Goal: Task Accomplishment & Management: Manage account settings

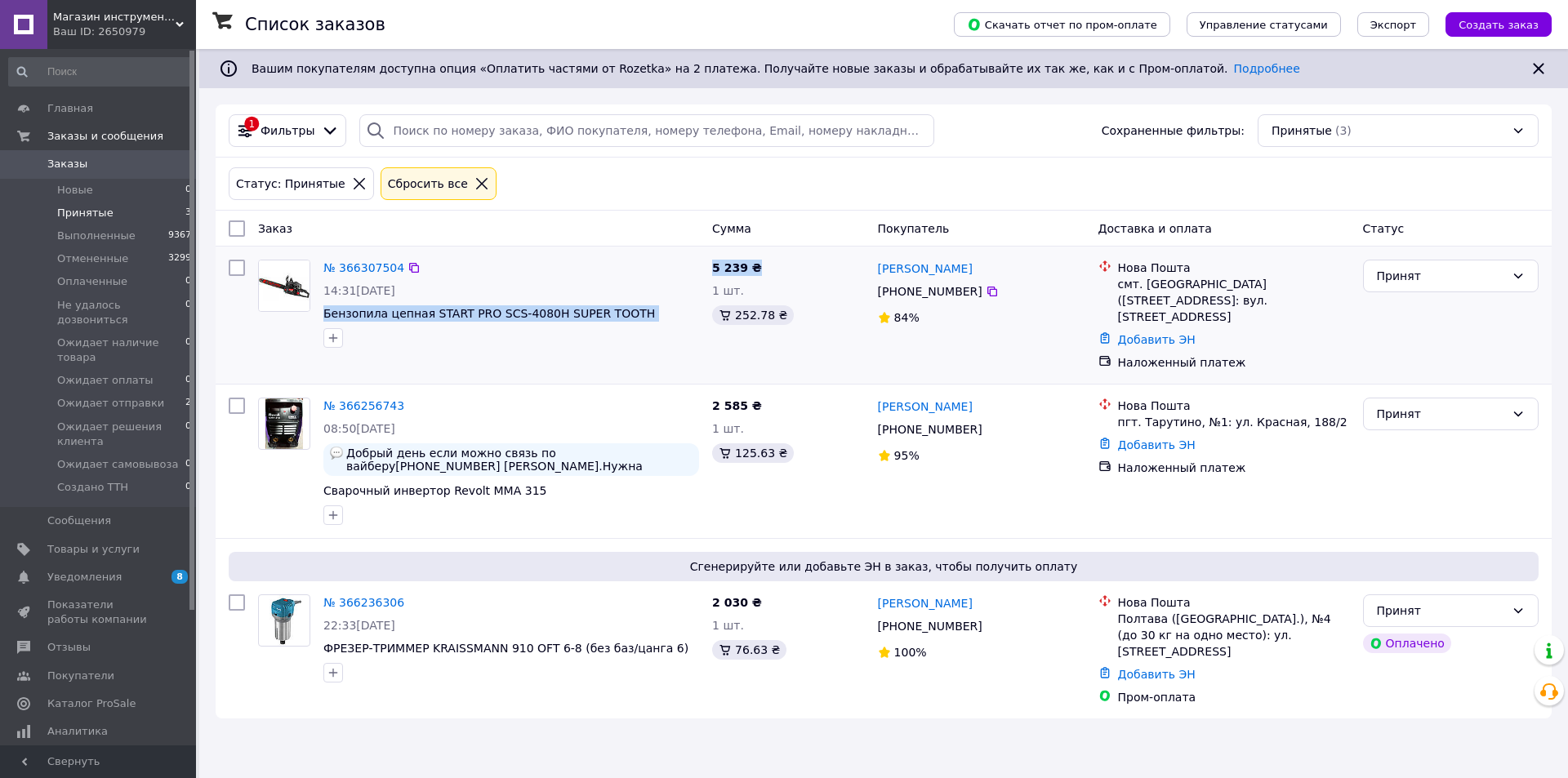
drag, startPoint x: 321, startPoint y: 315, endPoint x: 785, endPoint y: 256, distance: 467.7
click at [785, 256] on div "№ 366307504 14:31[DATE] Бензопила цепная START PRO SCS-4080H SUPER TOOTH 5 239 …" at bounding box center [883, 315] width 1323 height 124
copy div "Бензопила цепная START PRO SCS-4080H SUPER TOOTH 5 239 ₴"
click at [102, 542] on span "Товары и услуги" at bounding box center [94, 549] width 93 height 15
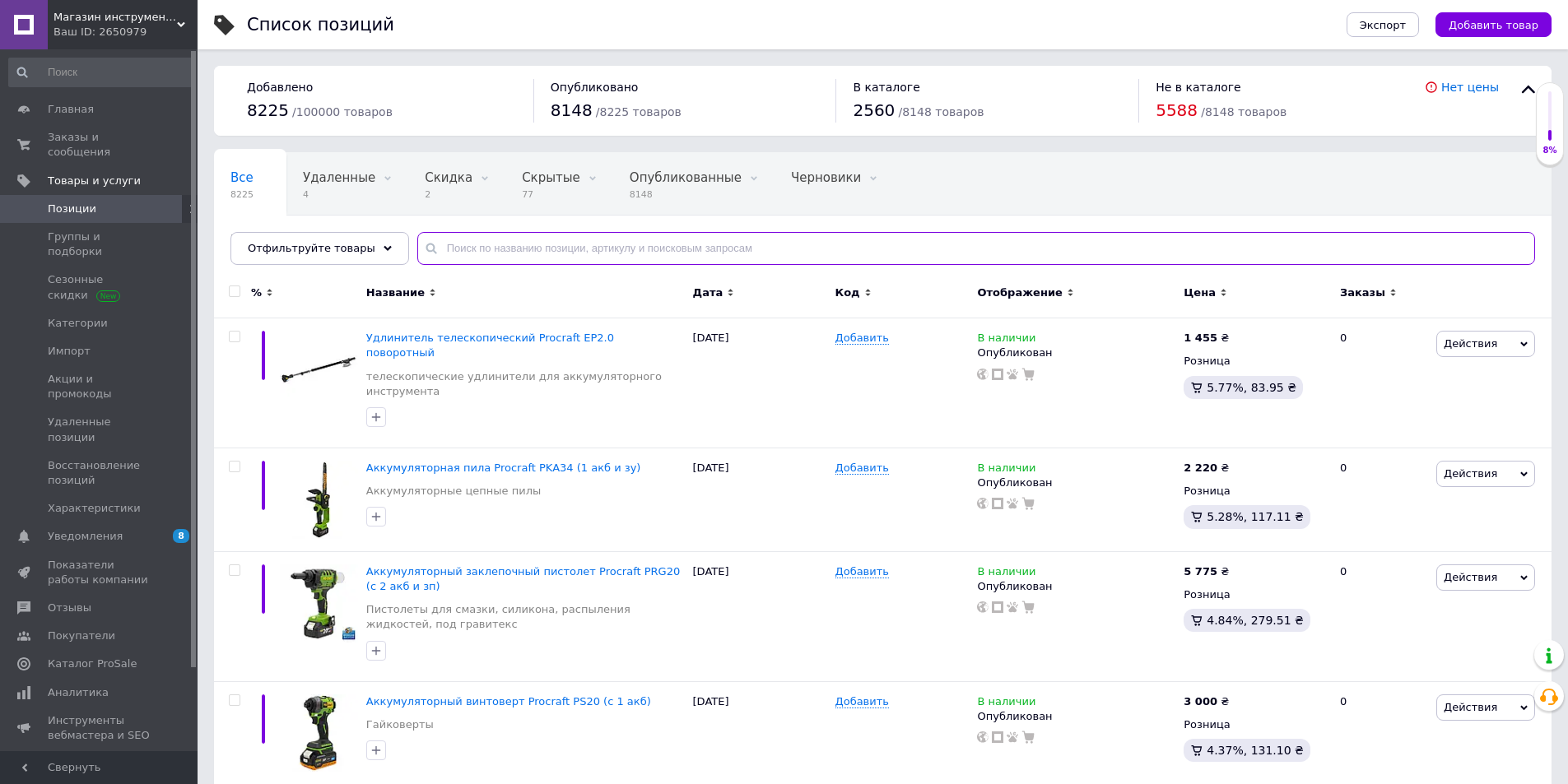
click at [449, 249] on input "text" at bounding box center [976, 249] width 1117 height 33
paste input "dt1131"
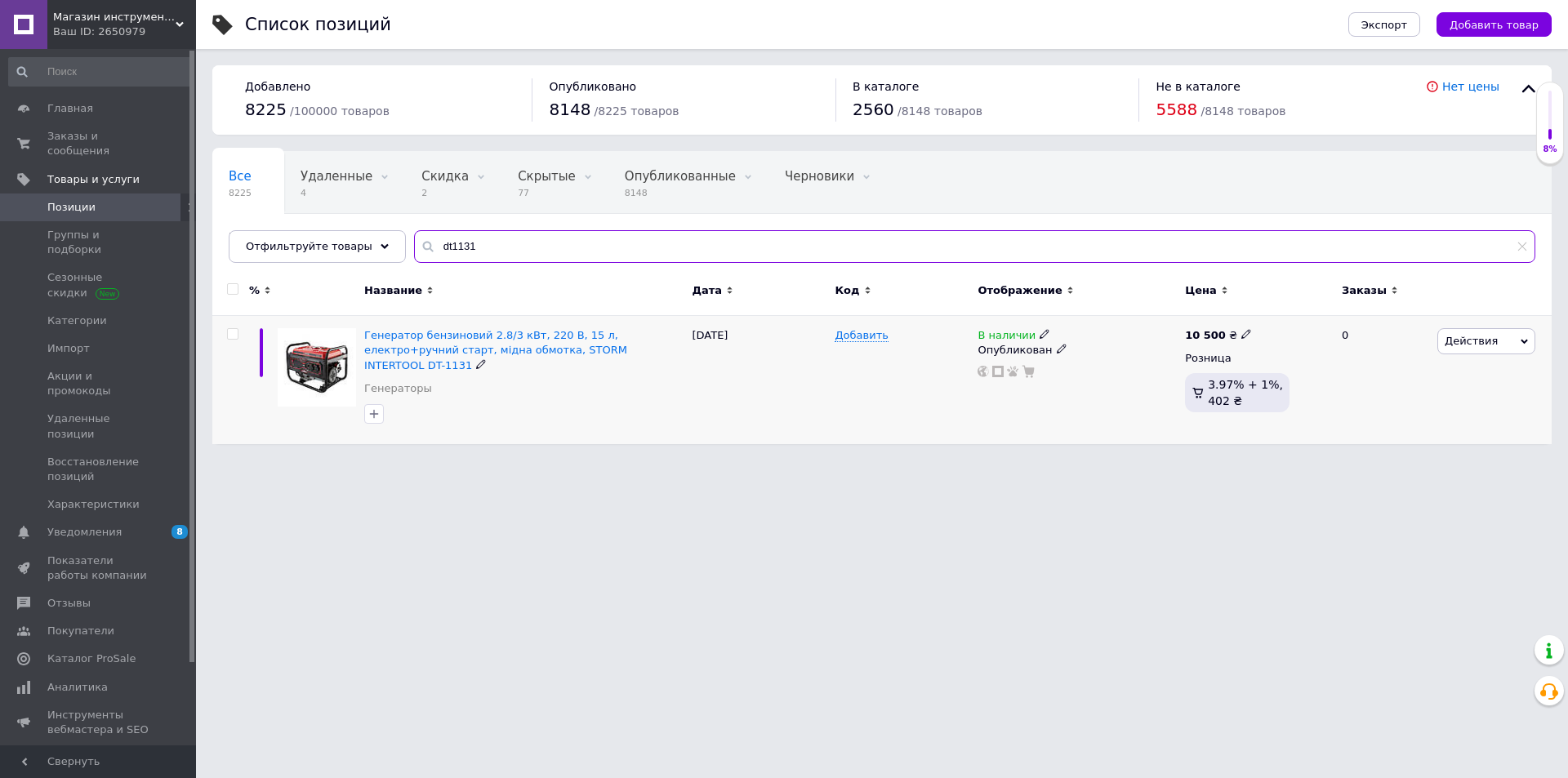
type input "dt1131"
click at [1039, 333] on icon at bounding box center [1044, 334] width 10 height 10
click at [1095, 345] on li "Нет в наличии" at bounding box center [1136, 347] width 155 height 22
click at [910, 394] on div "Добавить" at bounding box center [902, 380] width 143 height 129
click at [106, 136] on span "Заказы и сообщения" at bounding box center [99, 143] width 103 height 29
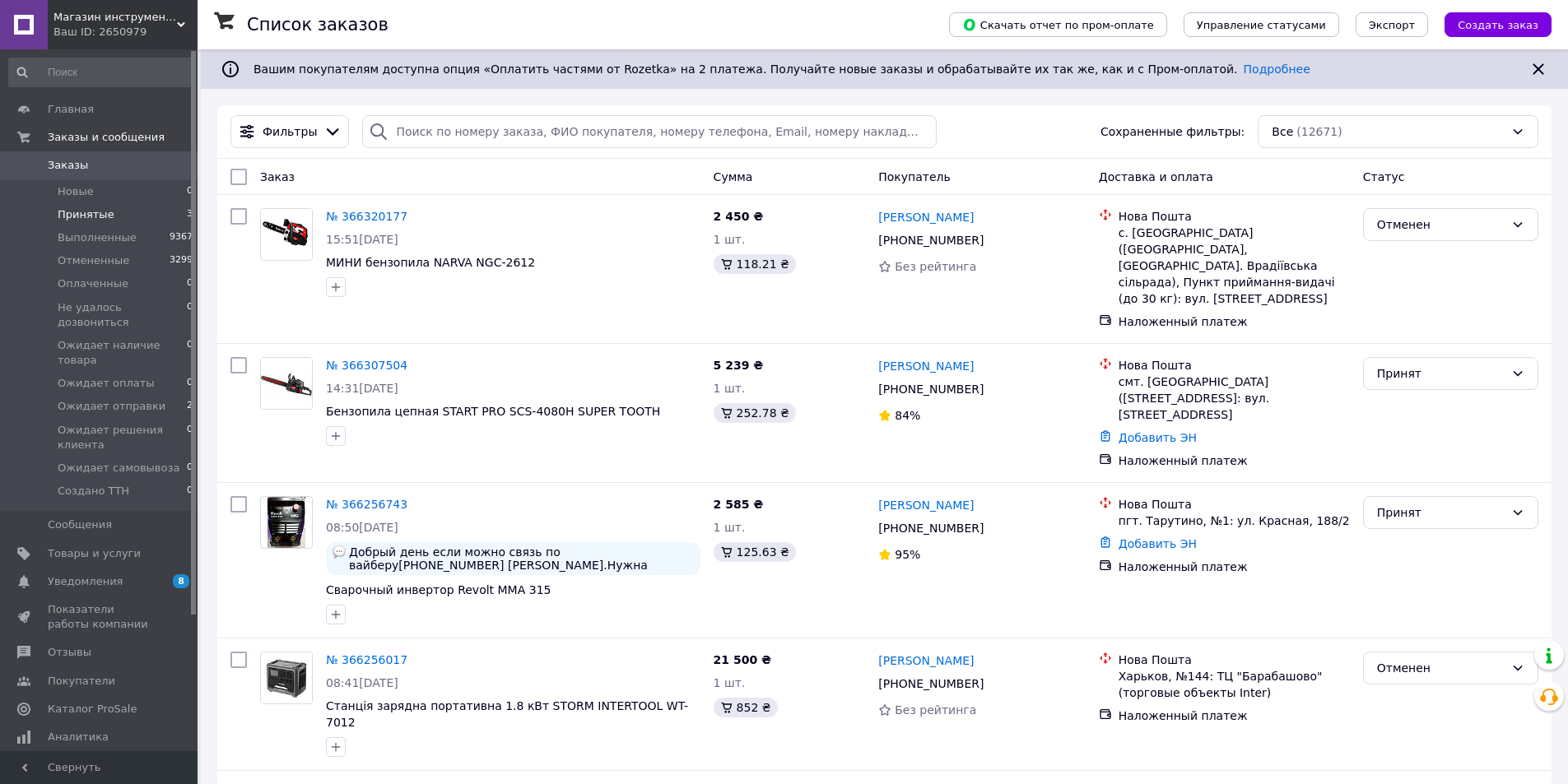
click at [107, 211] on li "Принятые 3" at bounding box center [101, 214] width 202 height 23
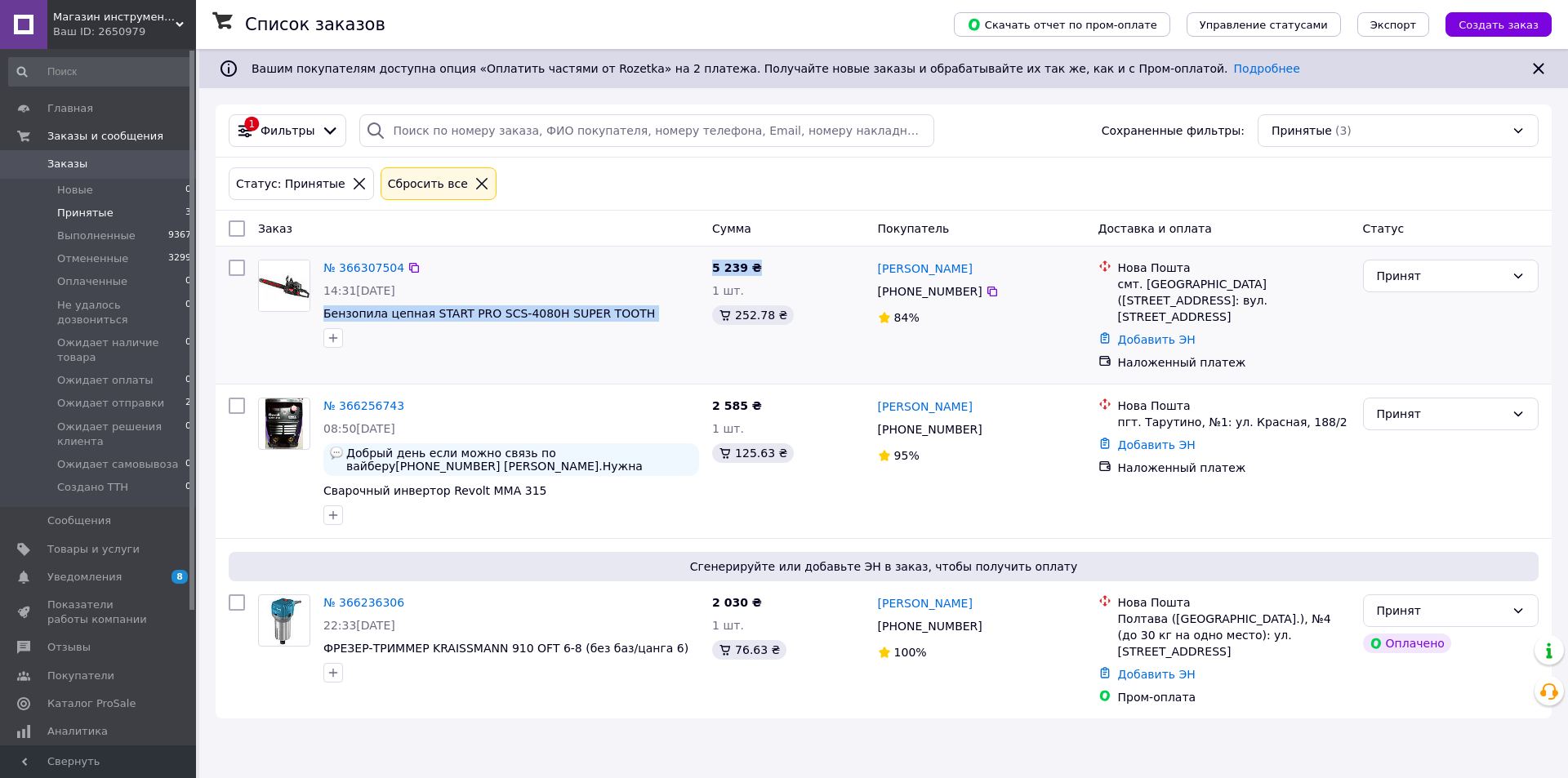
drag, startPoint x: 317, startPoint y: 315, endPoint x: 790, endPoint y: 269, distance: 475.2
click at [790, 269] on div "№ 366307504 14:31[DATE] Бензопила цепная START PRO SCS-4080H SUPER TOOTH 5 239 …" at bounding box center [883, 315] width 1323 height 124
copy div "Бензопила цепная START PRO SCS-4080H SUPER TOOTH 5 239 ₴"
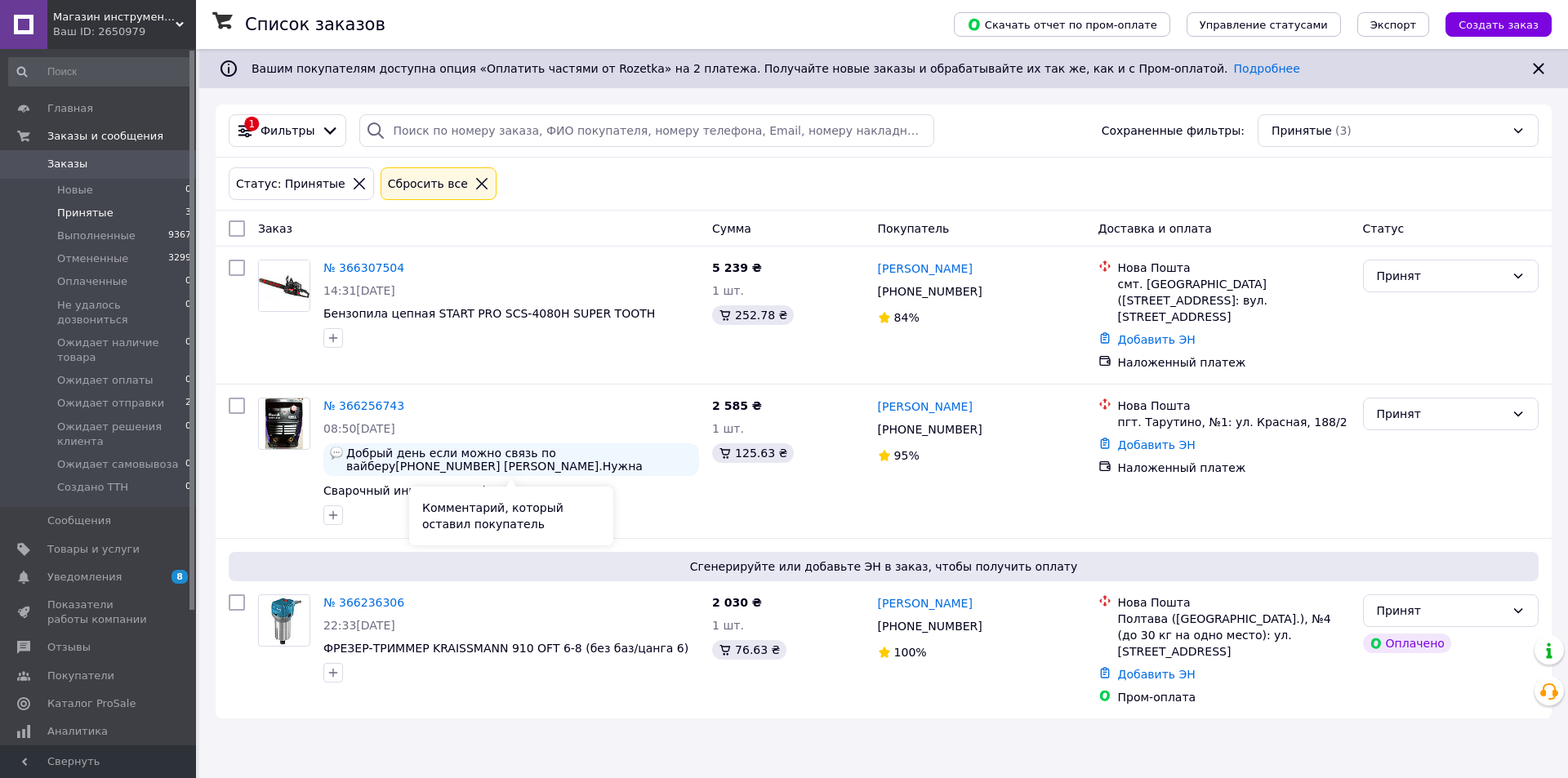
click at [589, 489] on div "Комментарий, который оставил покупатель" at bounding box center [511, 516] width 204 height 58
drag, startPoint x: 323, startPoint y: 494, endPoint x: 805, endPoint y: 385, distance: 494.2
click at [805, 385] on div "№ 366256743 08:50[DATE] Добрый день если можно связь по вайберу[PHONE_NUMBER] […" at bounding box center [883, 461] width 1336 height 153
copy div "Сварочный инвертор Revolt MMA 315 2 585 ₴"
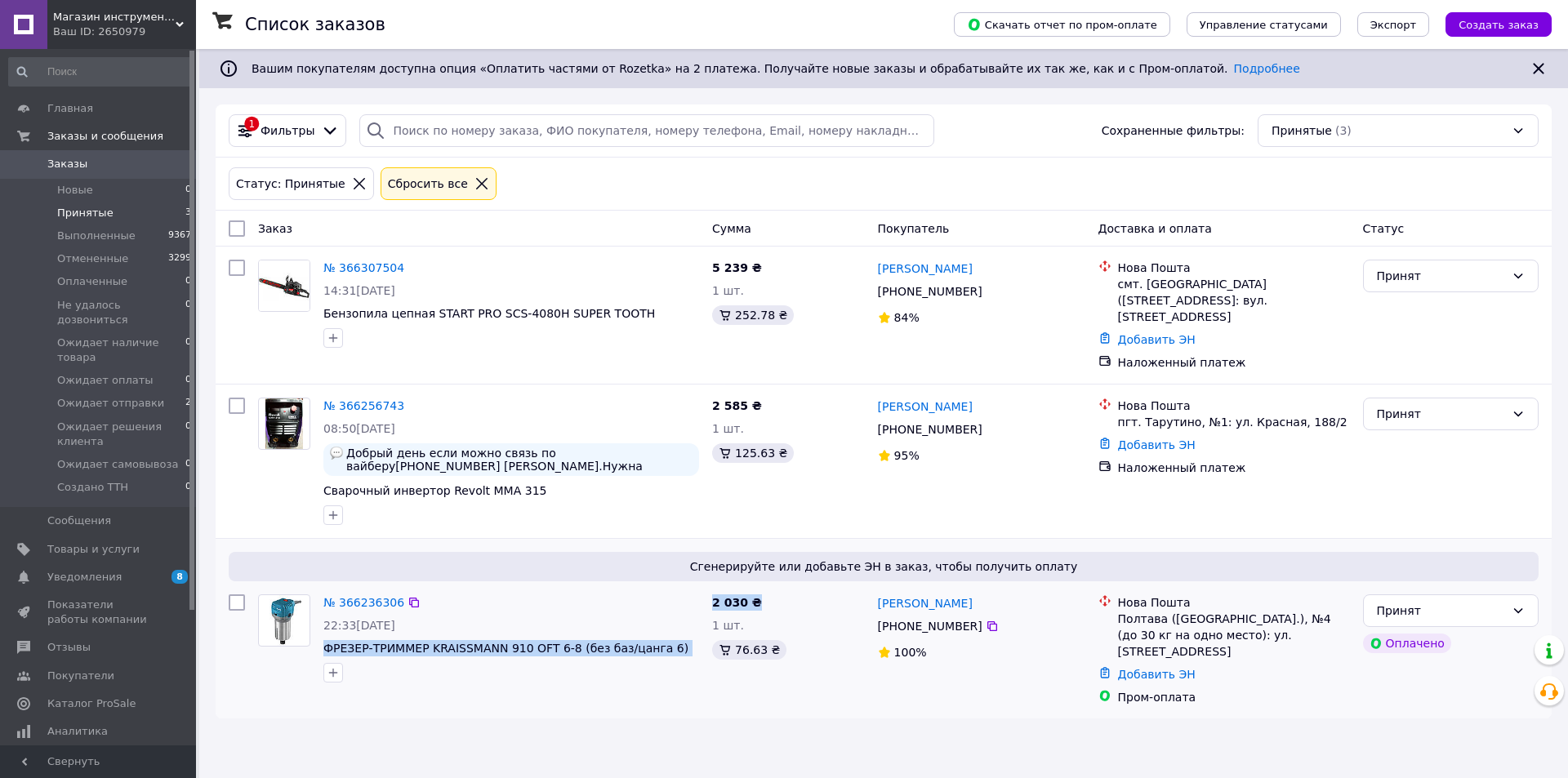
drag, startPoint x: 322, startPoint y: 649, endPoint x: 771, endPoint y: 605, distance: 451.2
click at [771, 605] on div "№ 366236306 22:33[DATE] ФРЕЗЕР-ТРИММЕР KRAISSMANN 910 OFT 6-8 (без баз/цанга 6)…" at bounding box center [883, 649] width 1323 height 124
copy div "ФРЕЗЕР-ТРИММЕР KRAISSMANN 910 OFT 6-8 (без баз/цанга 6) 2 030 ₴"
click at [112, 392] on li "Ожидает отправки 2" at bounding box center [100, 403] width 201 height 22
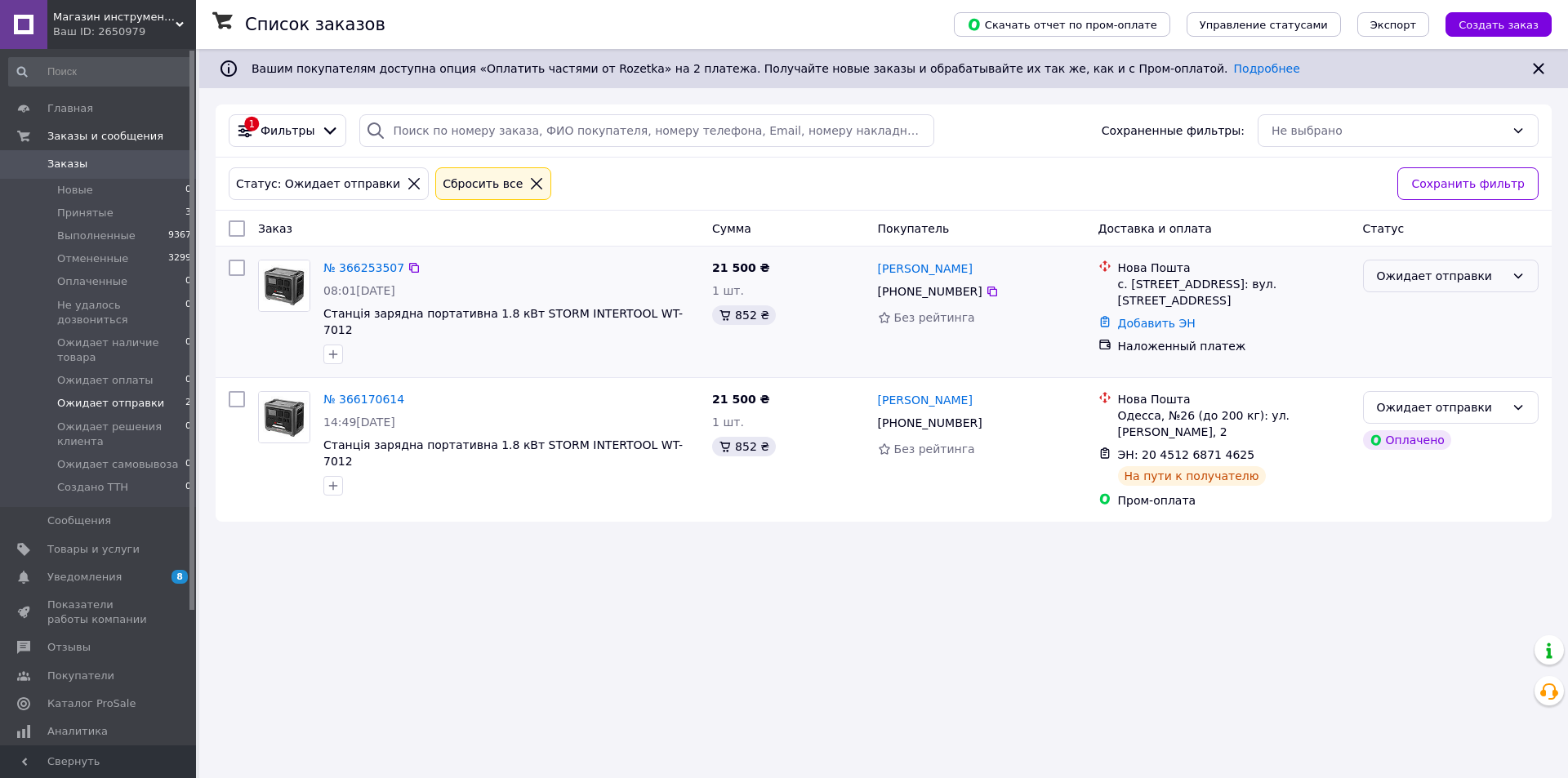
click at [1520, 276] on icon at bounding box center [1518, 276] width 9 height 5
click at [1421, 340] on li "Выполнен" at bounding box center [1451, 341] width 174 height 29
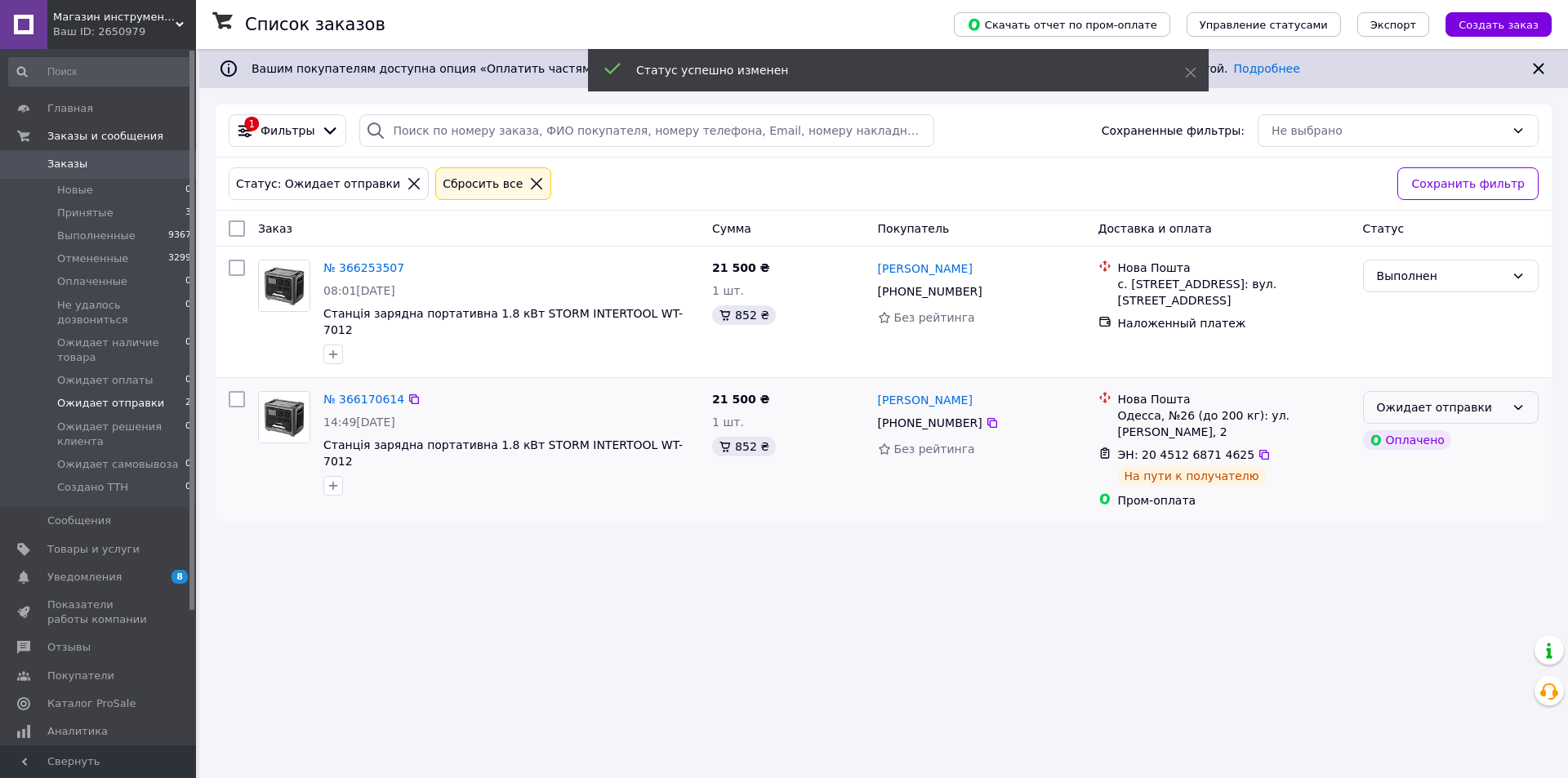
click at [1436, 399] on div "Ожидает отправки" at bounding box center [1441, 408] width 129 height 18
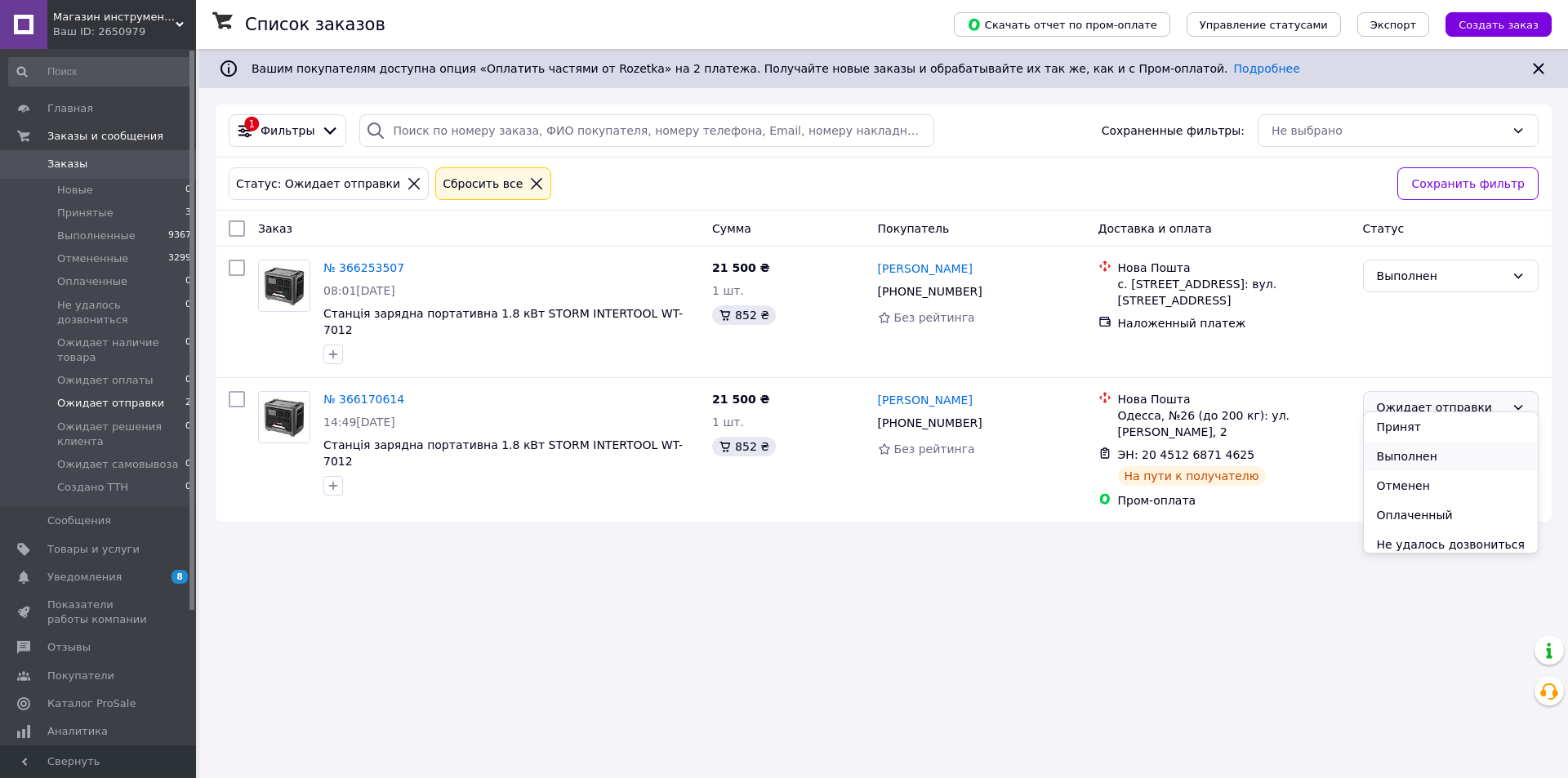
click at [1418, 460] on li "Выполнен" at bounding box center [1451, 456] width 174 height 29
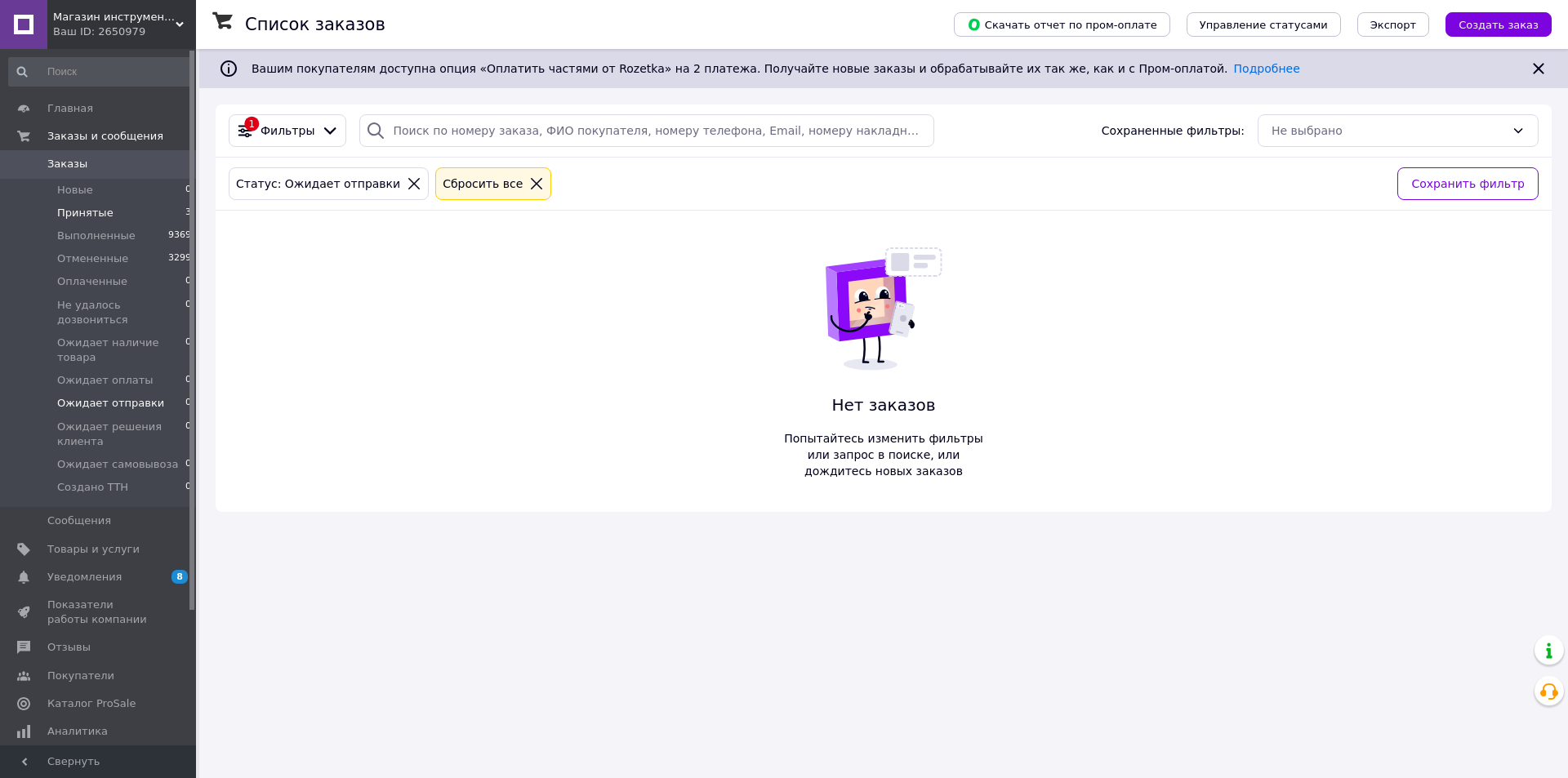
click at [78, 208] on span "Принятые" at bounding box center [86, 213] width 57 height 15
